Goal: Information Seeking & Learning: Learn about a topic

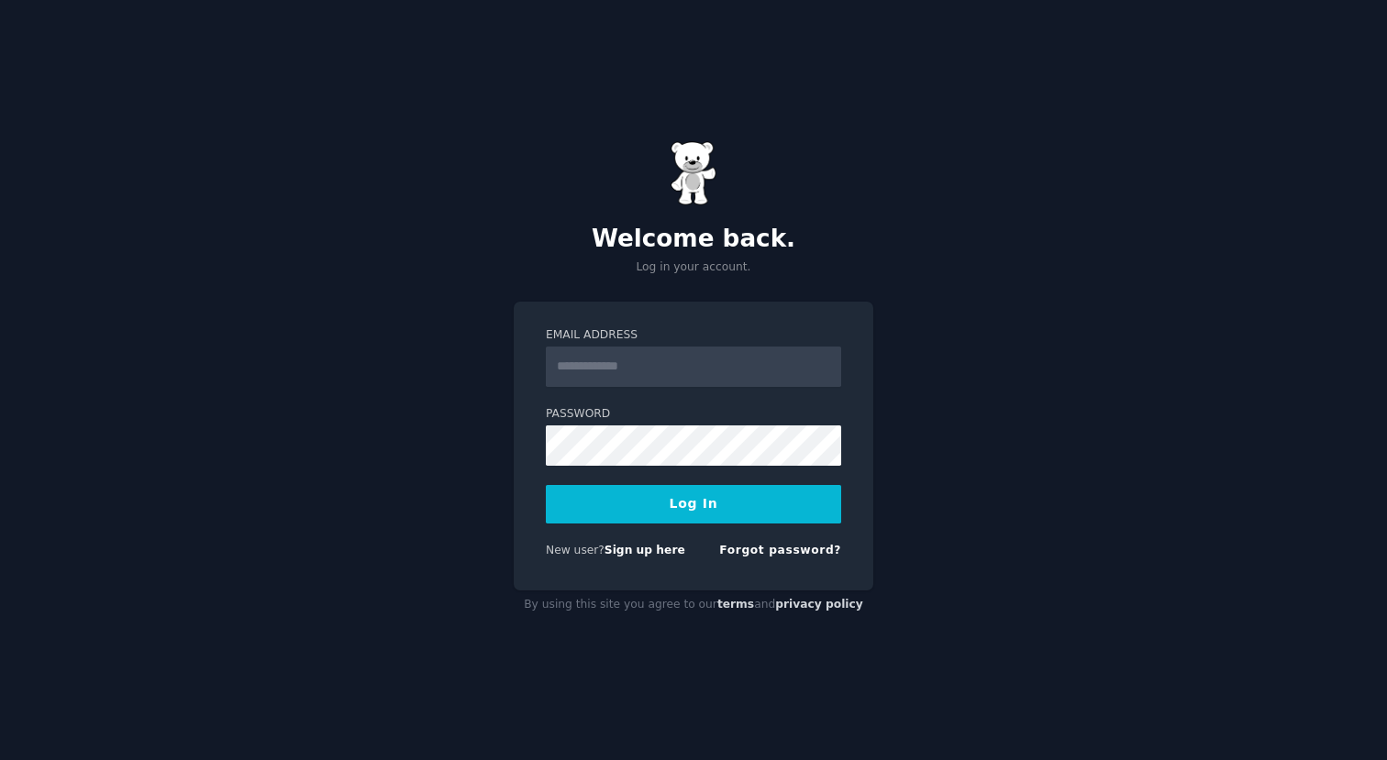
type input "**********"
click at [624, 521] on button "Log In" at bounding box center [693, 504] width 295 height 39
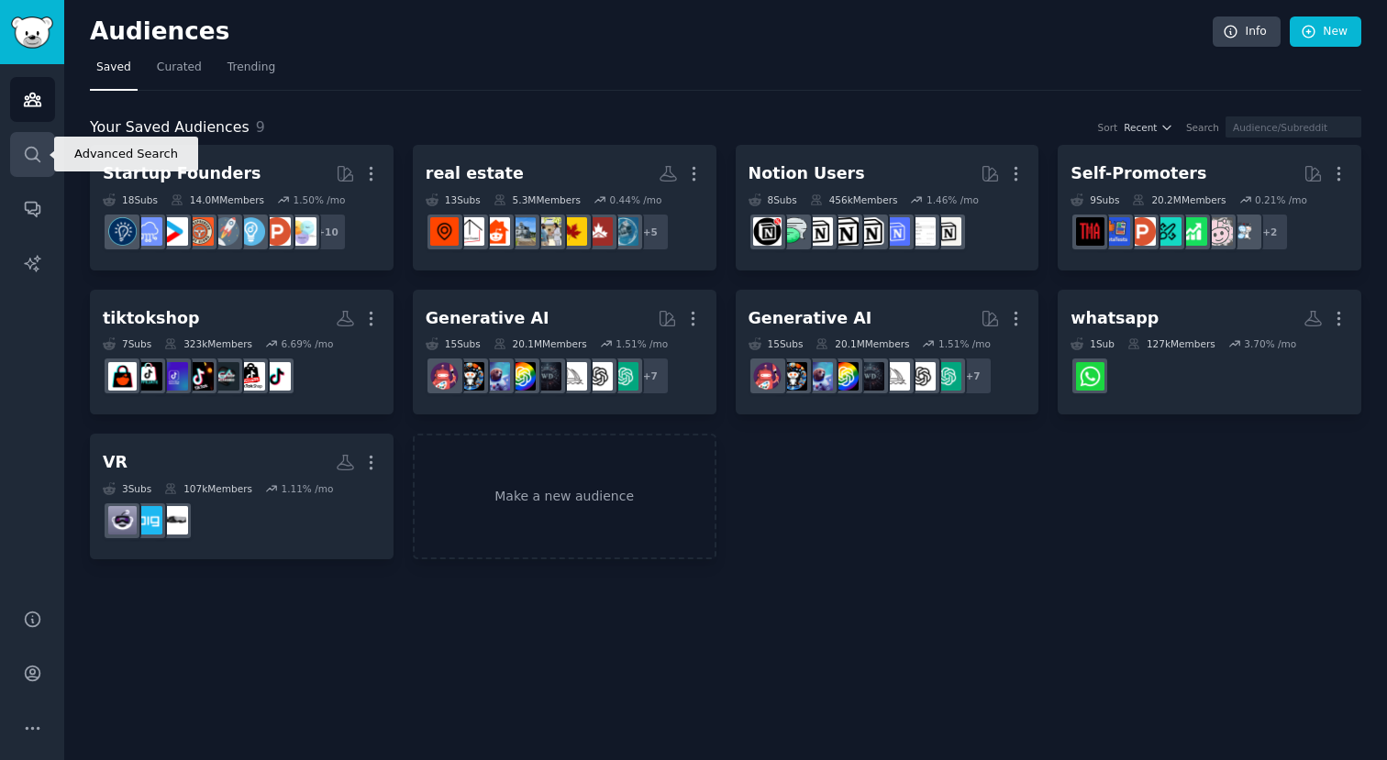
click at [33, 142] on link "Search" at bounding box center [32, 154] width 45 height 45
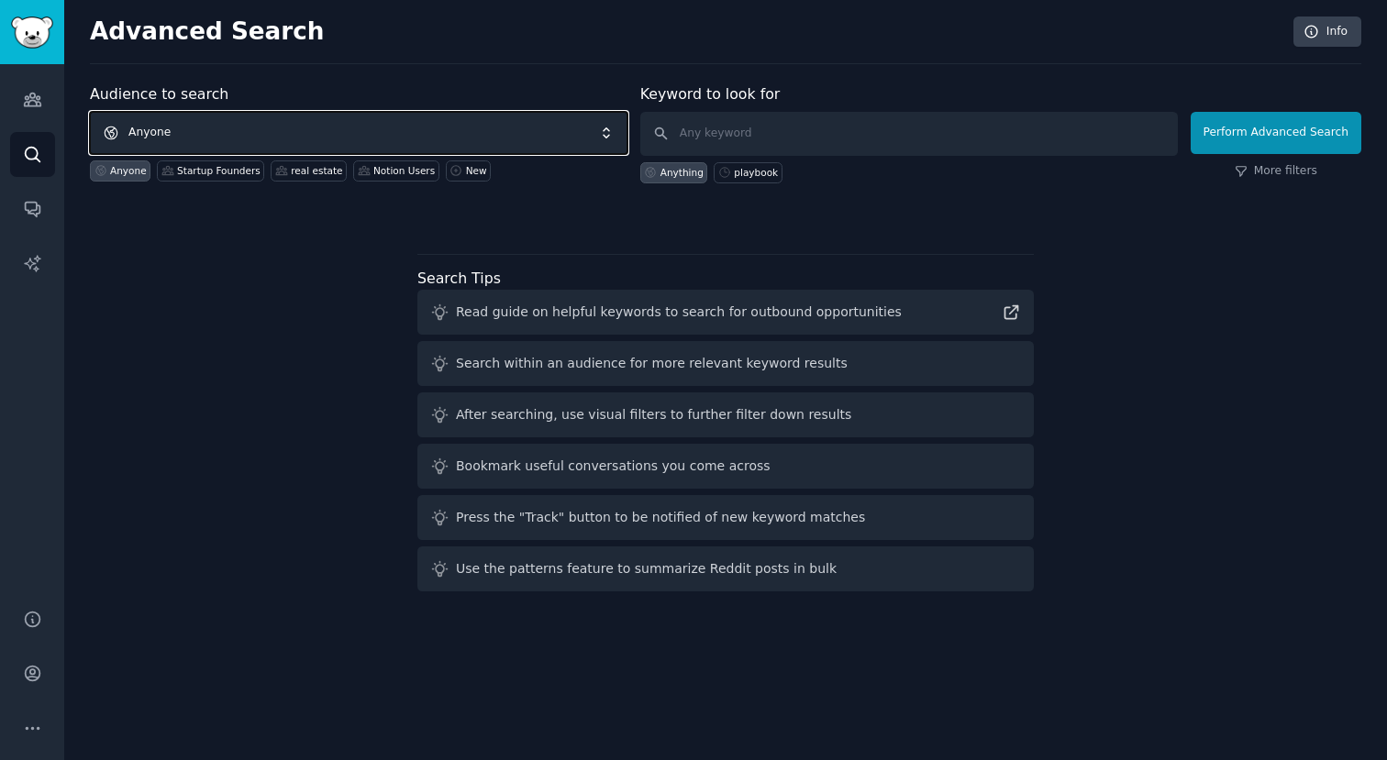
click at [245, 115] on span "Anyone" at bounding box center [358, 133] width 537 height 42
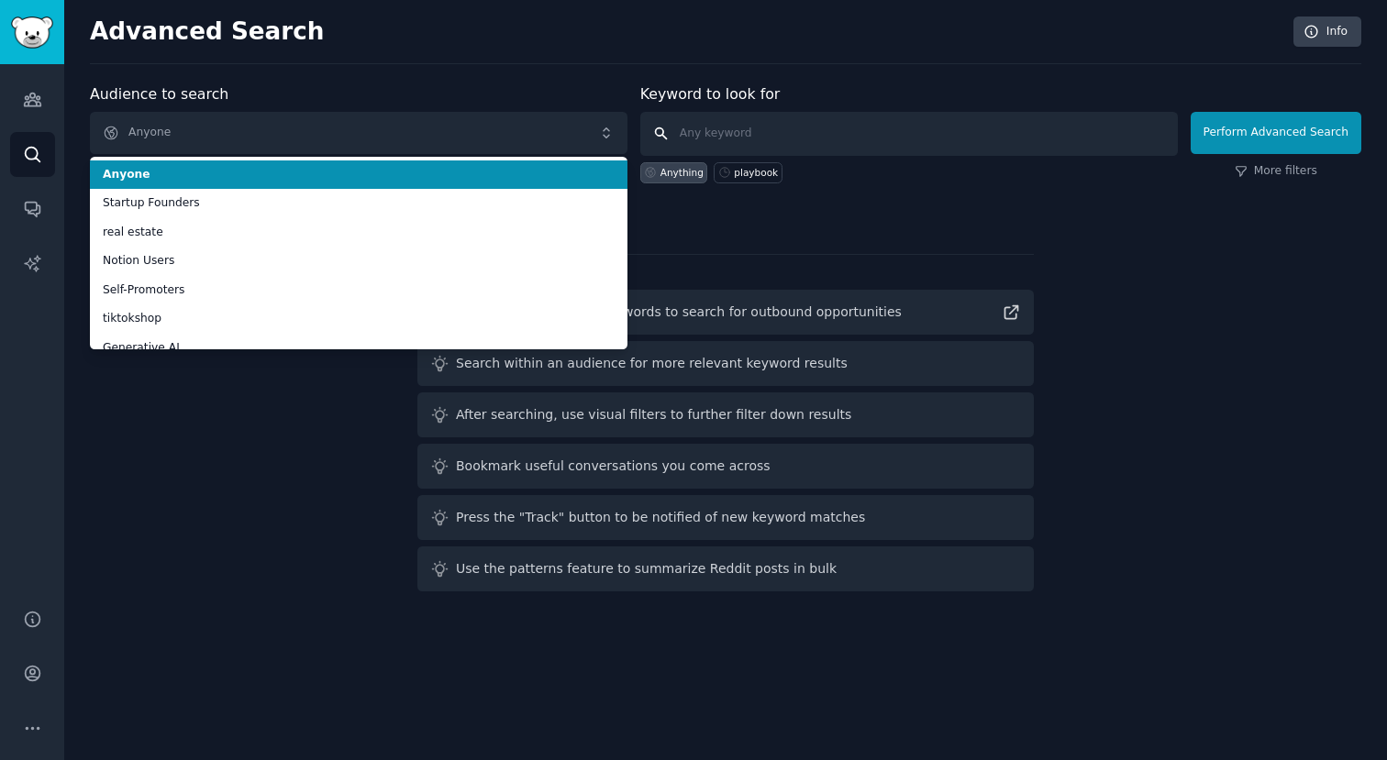
click at [792, 118] on input "text" at bounding box center [908, 134] width 537 height 44
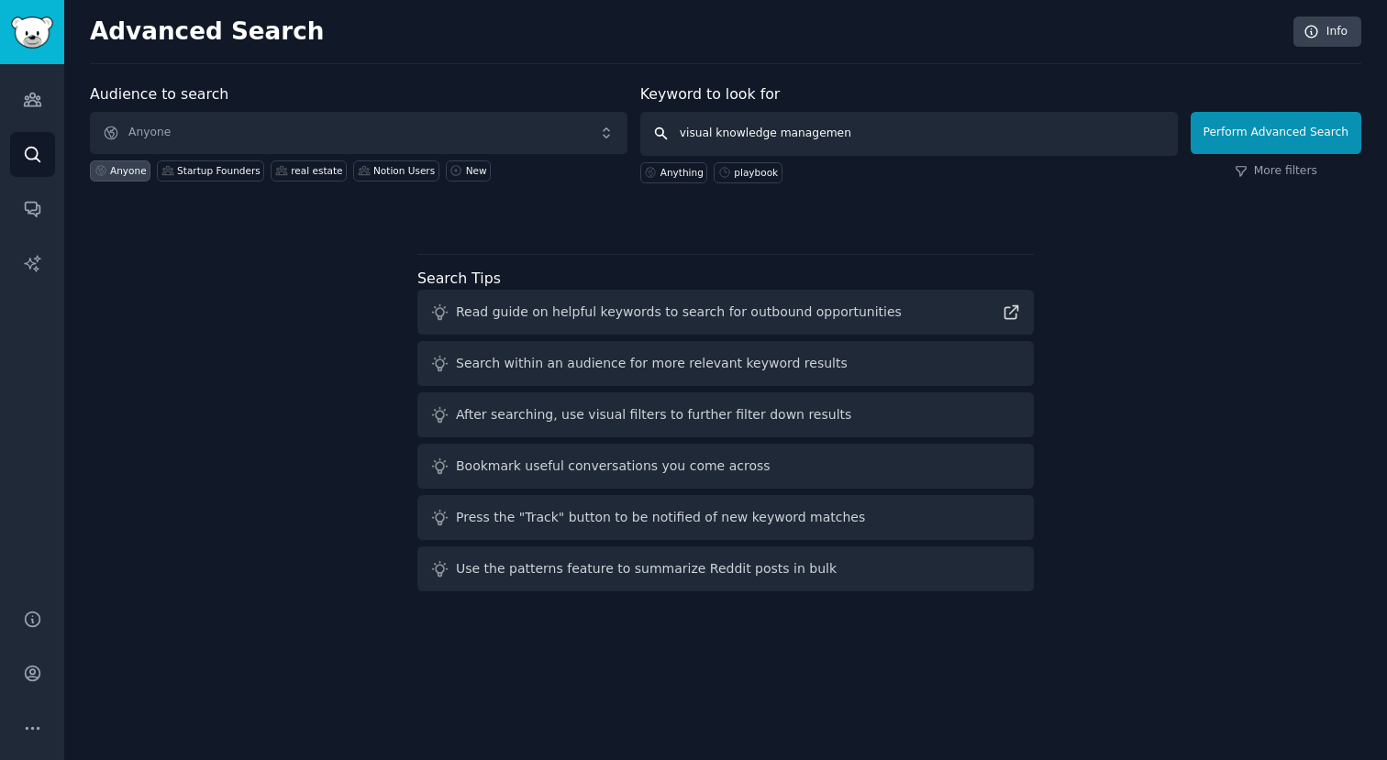
type input "visual knowledge management"
click button "Perform Advanced Search" at bounding box center [1275, 133] width 171 height 42
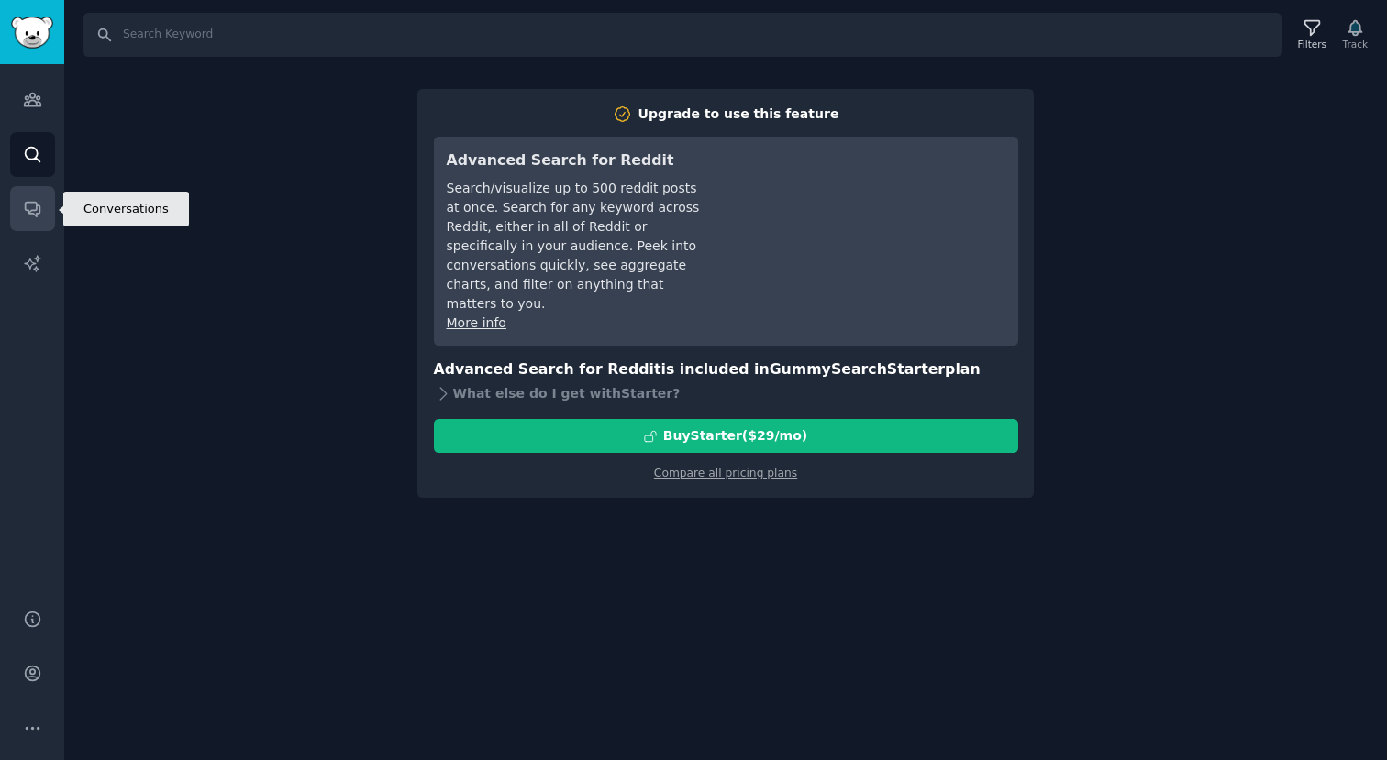
click at [27, 193] on link "Conversations" at bounding box center [32, 208] width 45 height 45
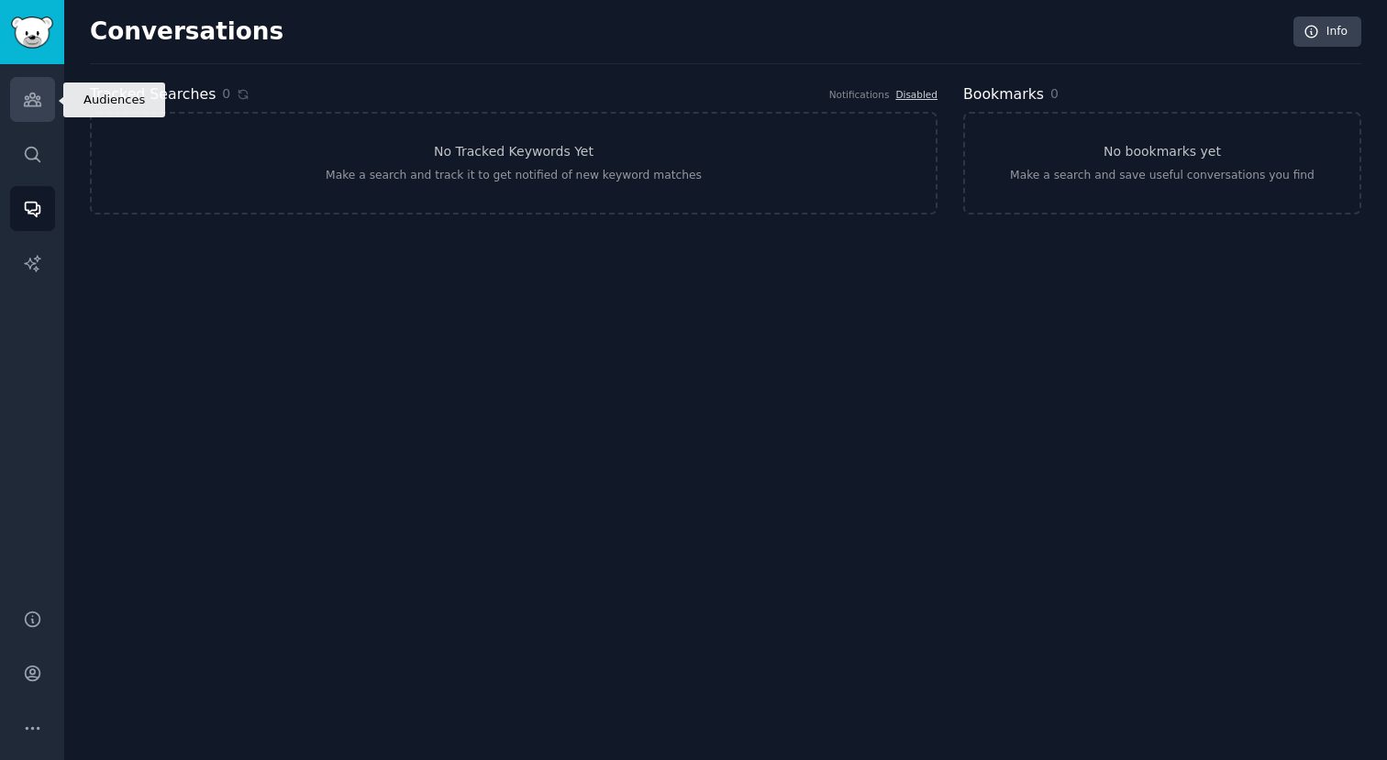
click at [49, 94] on link "Audiences" at bounding box center [32, 99] width 45 height 45
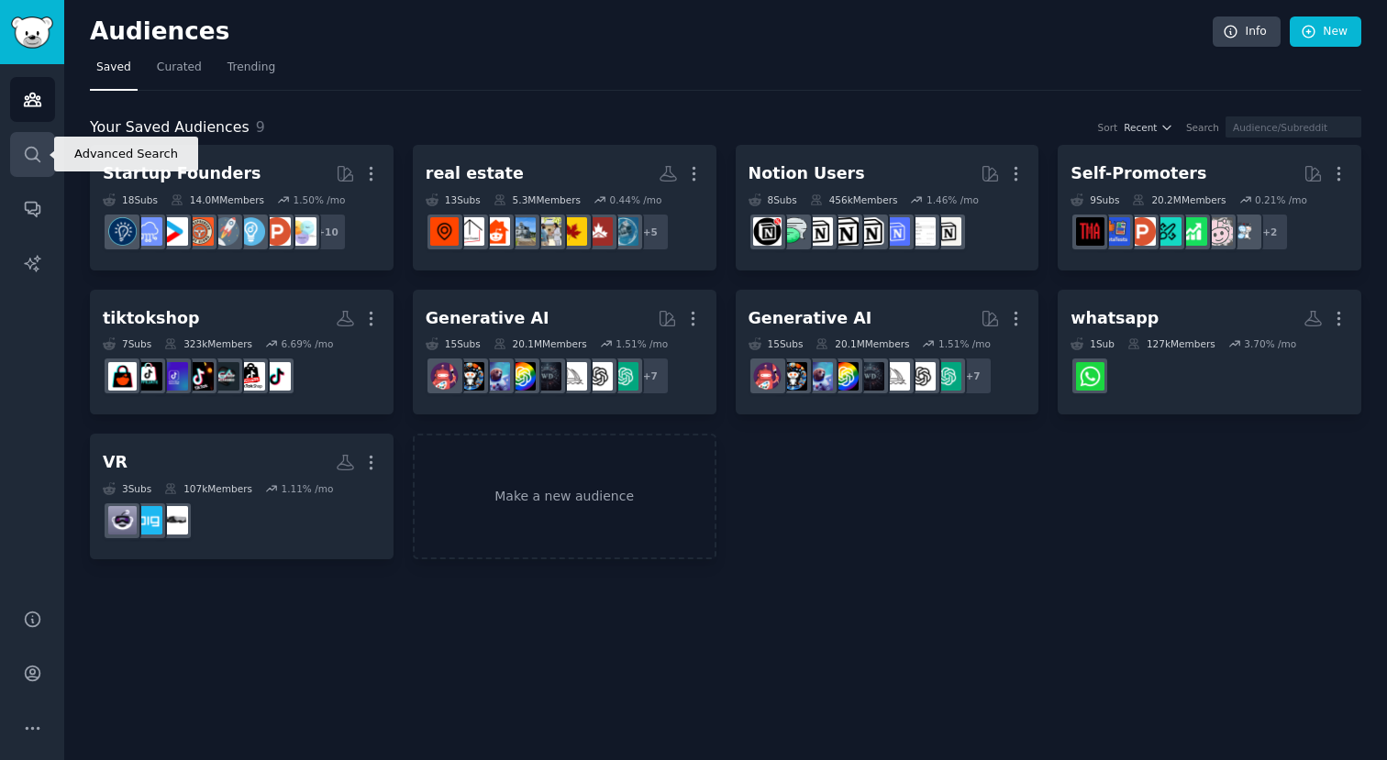
click at [40, 155] on icon "Sidebar" at bounding box center [32, 154] width 19 height 19
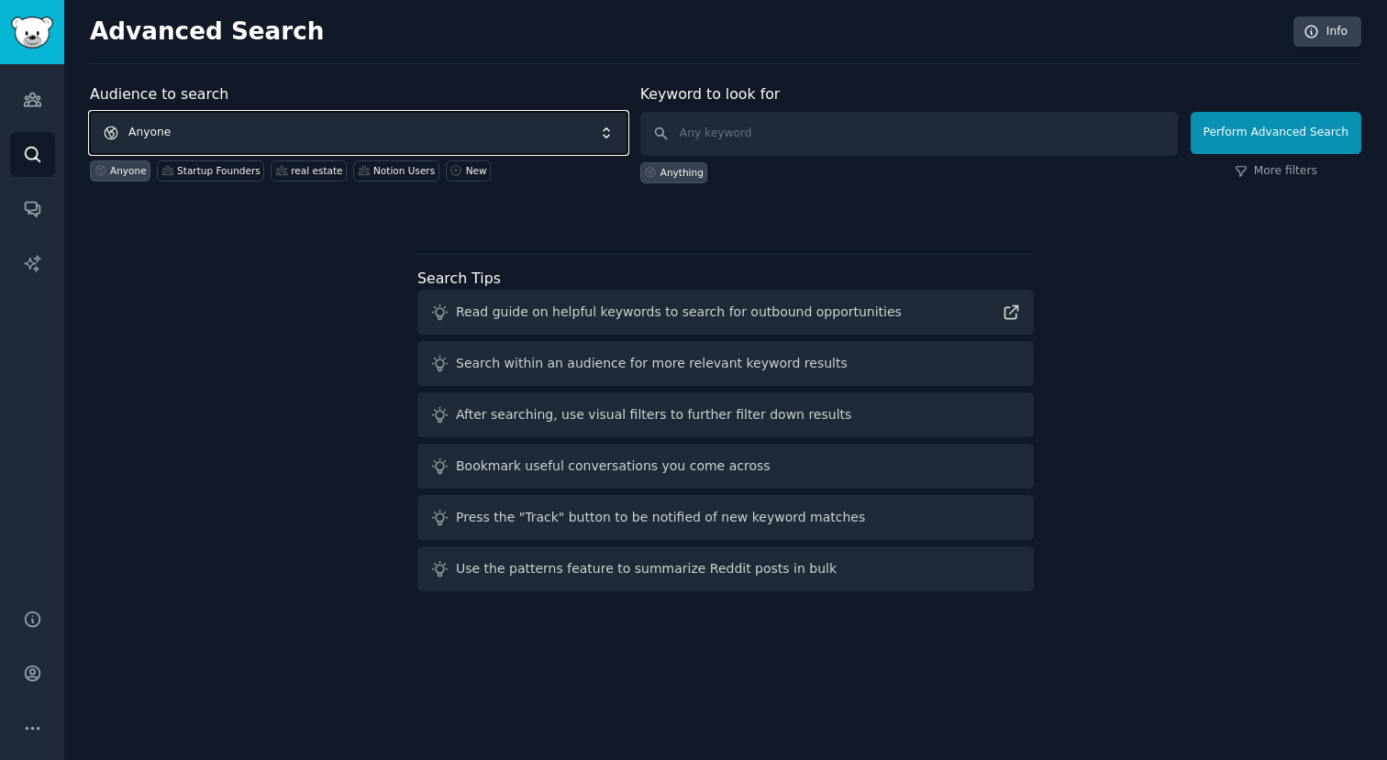
click at [220, 127] on span "Anyone" at bounding box center [358, 133] width 537 height 42
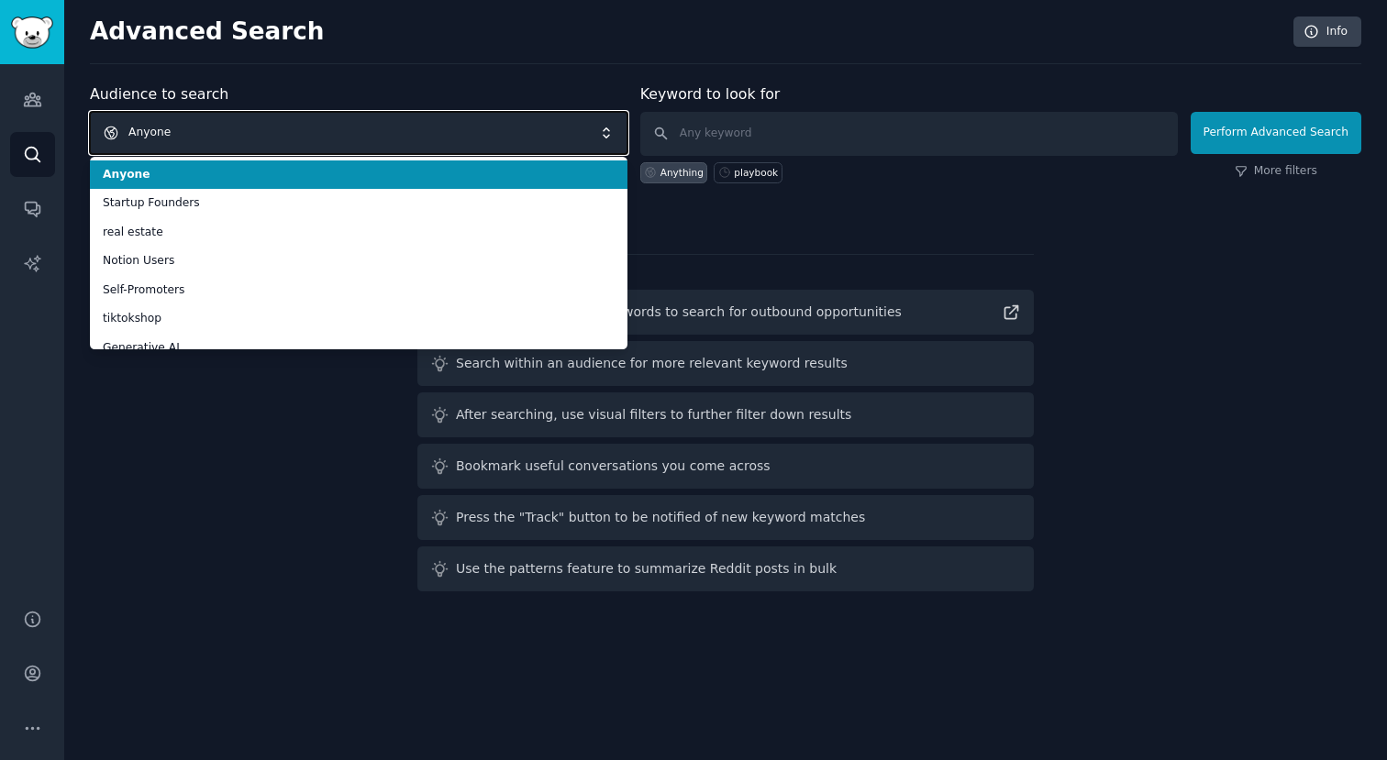
click at [221, 139] on span "Anyone" at bounding box center [358, 133] width 537 height 42
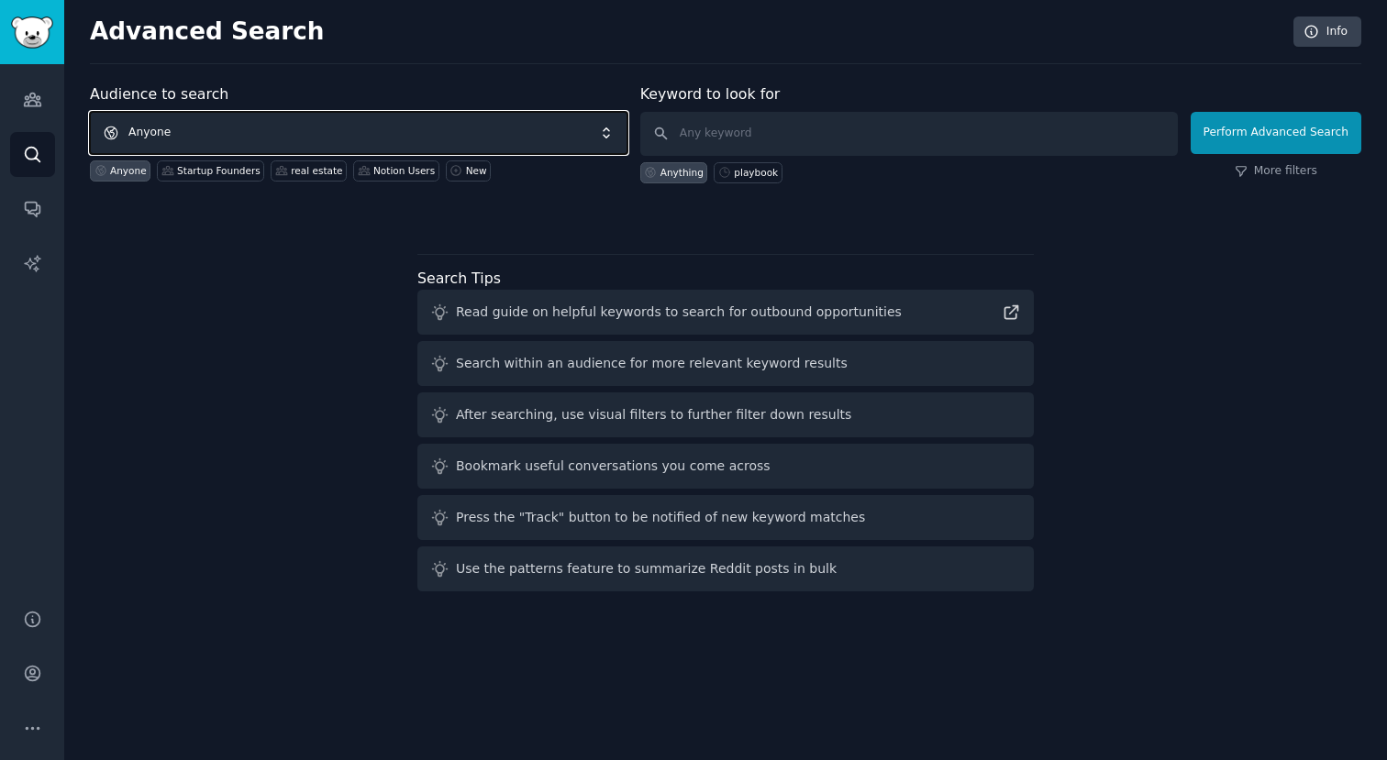
click at [304, 112] on span "Anyone" at bounding box center [358, 133] width 537 height 42
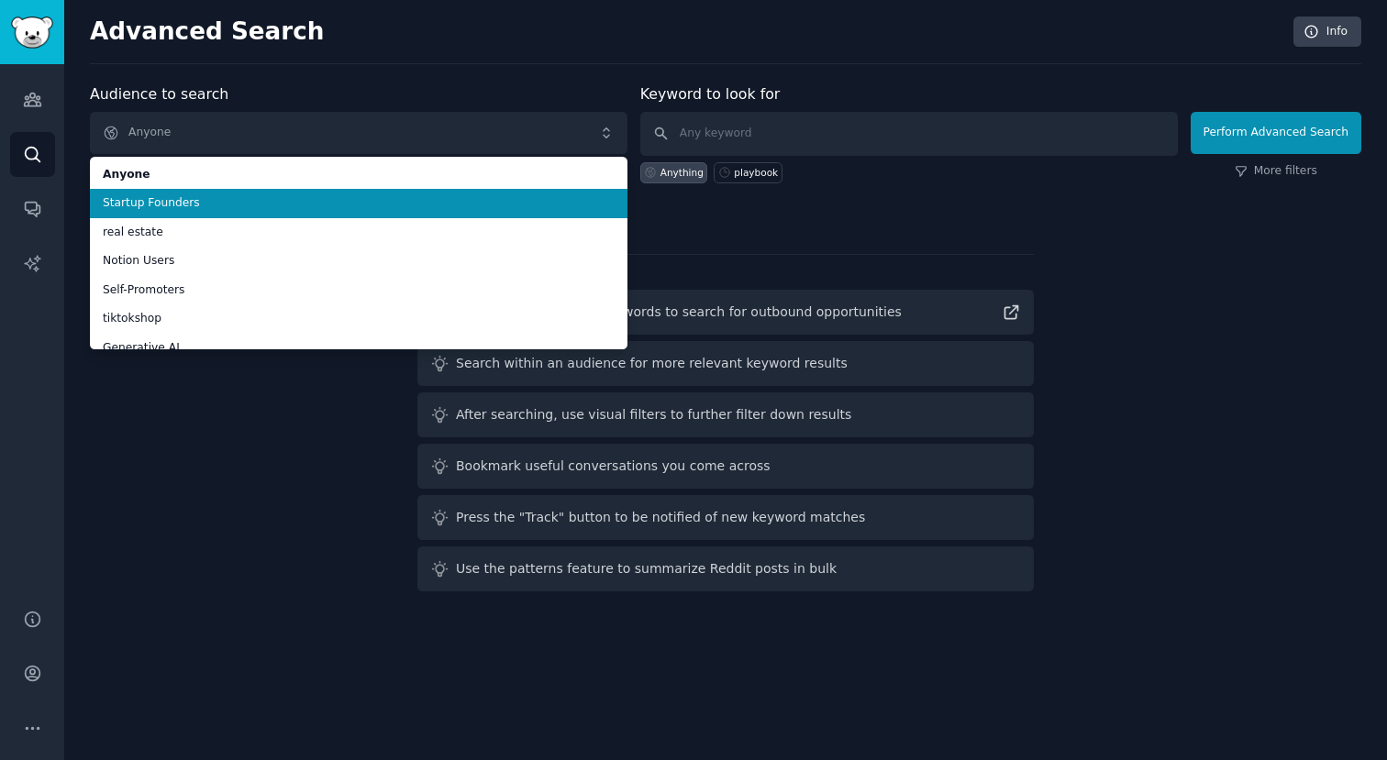
click at [231, 203] on span "Startup Founders" at bounding box center [359, 203] width 512 height 17
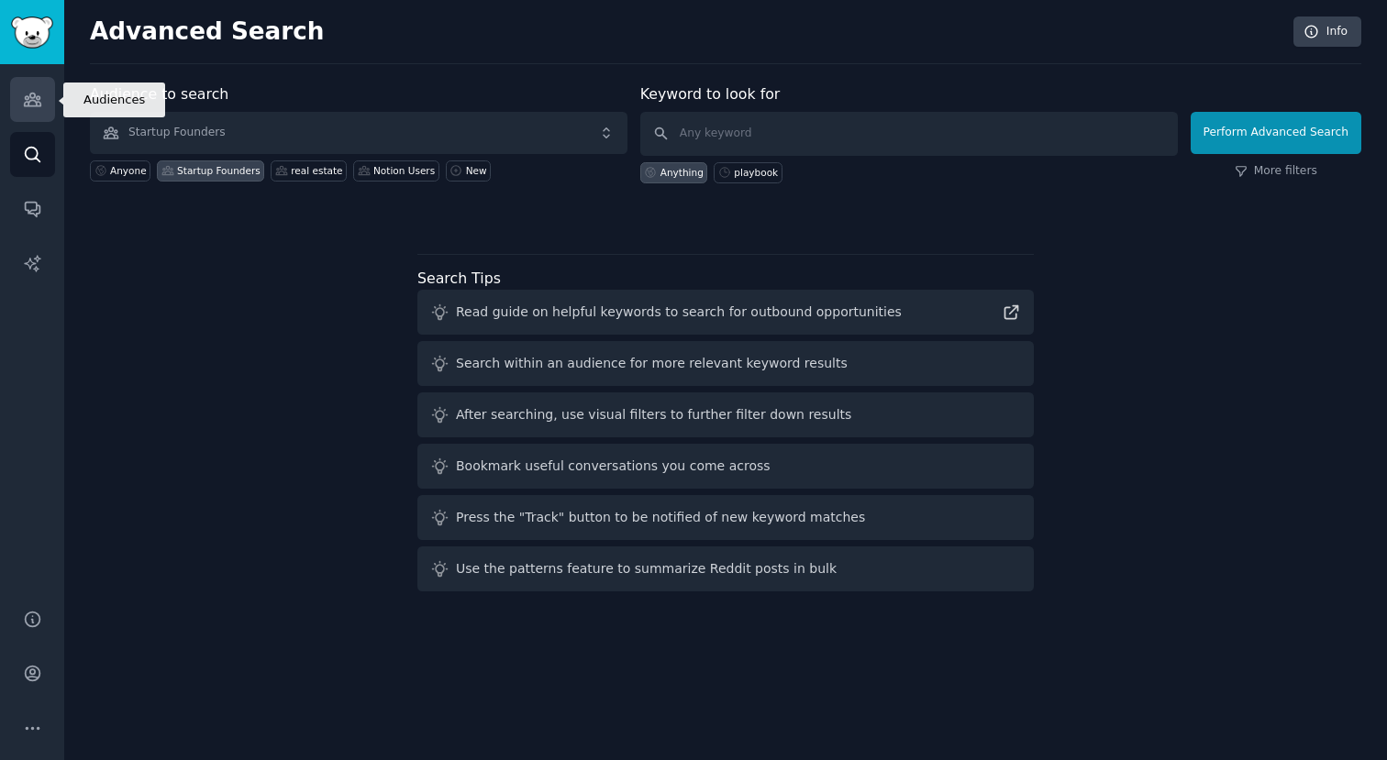
click at [28, 96] on icon "Sidebar" at bounding box center [32, 99] width 19 height 19
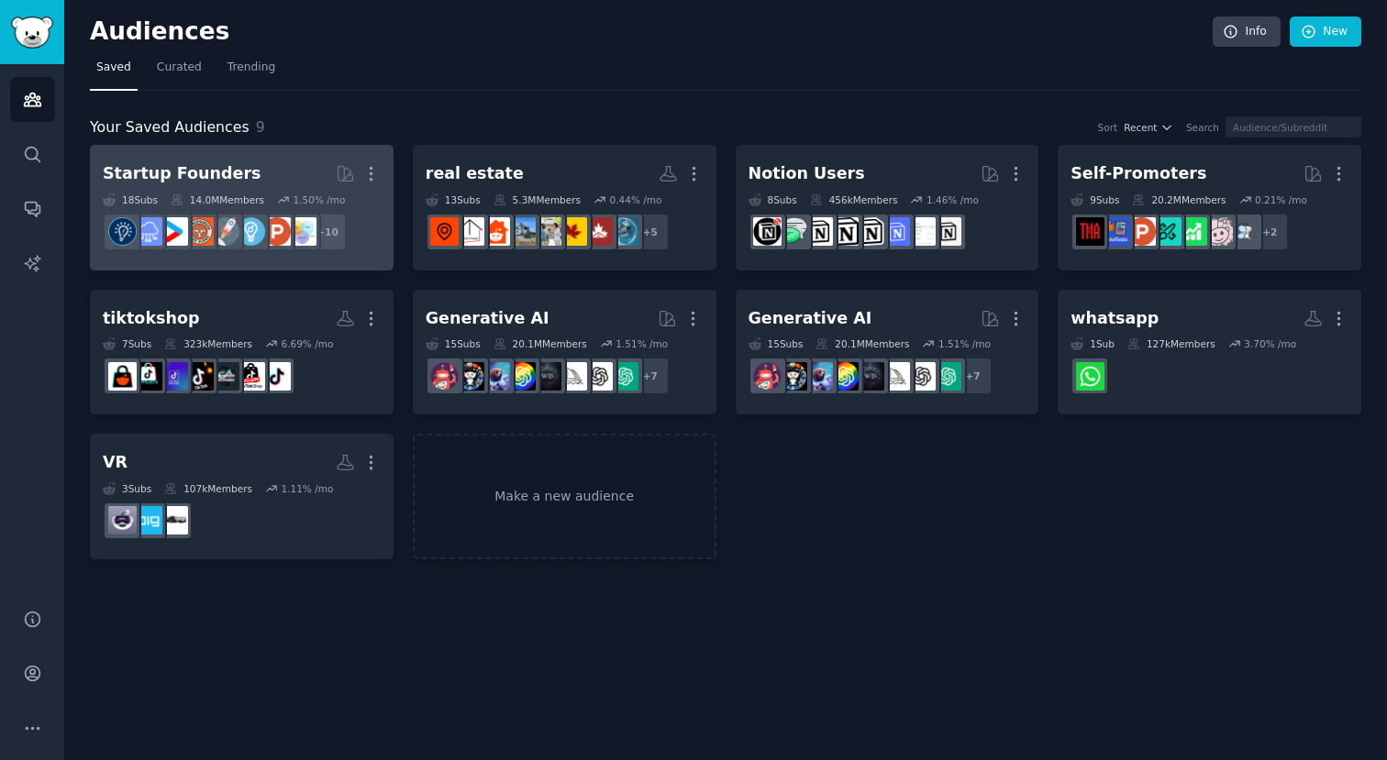
click at [266, 182] on h2 "Startup Founders More" at bounding box center [242, 174] width 278 height 32
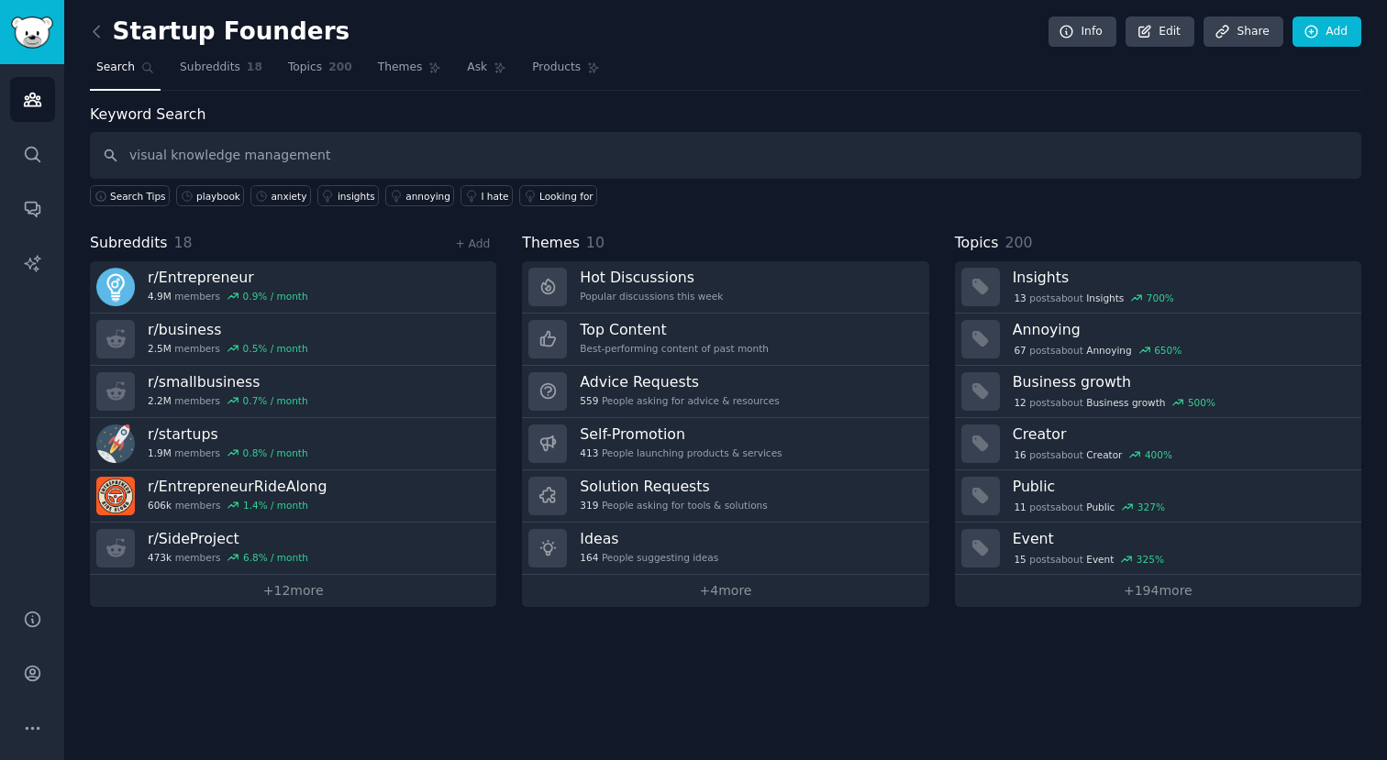
type input "visual knowledge management"
